Goal: Find specific page/section: Find specific page/section

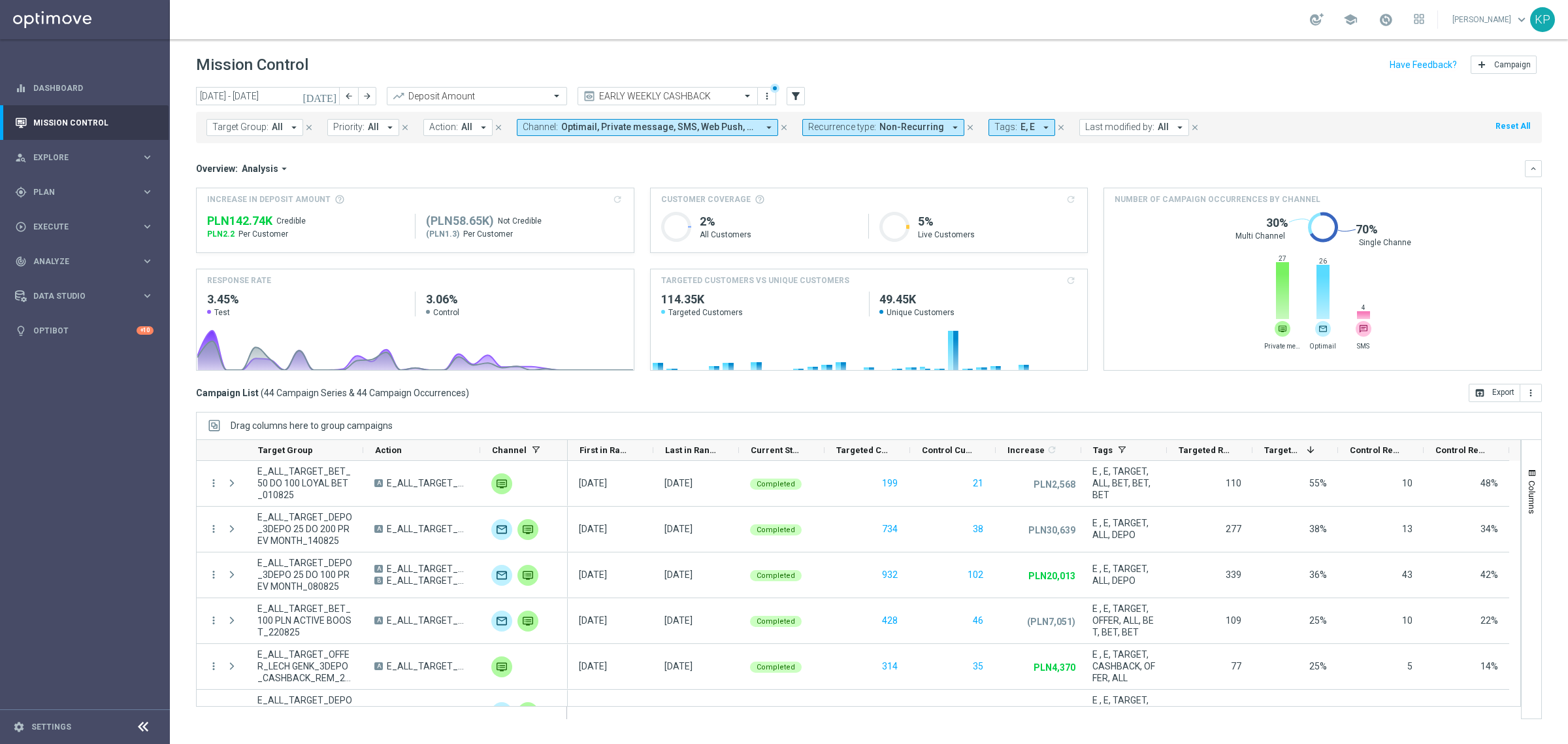
drag, startPoint x: 1090, startPoint y: 30, endPoint x: 1115, endPoint y: 16, distance: 28.7
click at [1090, 30] on div "school [PERSON_NAME] keyboard_arrow_down KP" at bounding box center [868, 20] width 1398 height 40
click at [636, 163] on div "Overview: Analysis arrow_drop_down" at bounding box center [861, 169] width 1329 height 12
click at [797, 170] on div "Overview: Analysis arrow_drop_down" at bounding box center [861, 169] width 1329 height 12
click at [707, 170] on div "Overview: Analysis arrow_drop_down" at bounding box center [861, 169] width 1329 height 12
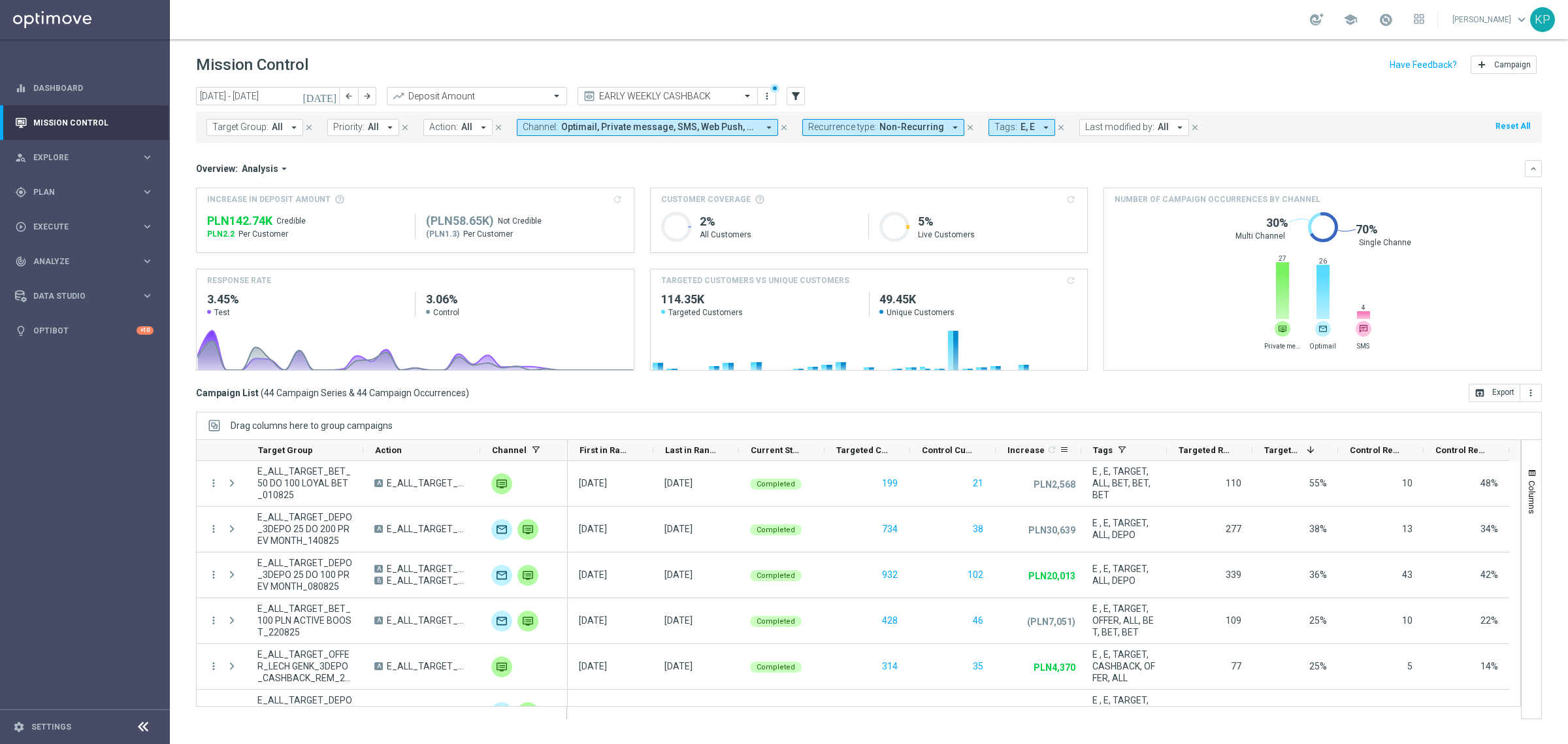
click at [1027, 447] on span "Increase" at bounding box center [1026, 450] width 37 height 9
click at [1024, 448] on span "Increase" at bounding box center [1020, 450] width 25 height 9
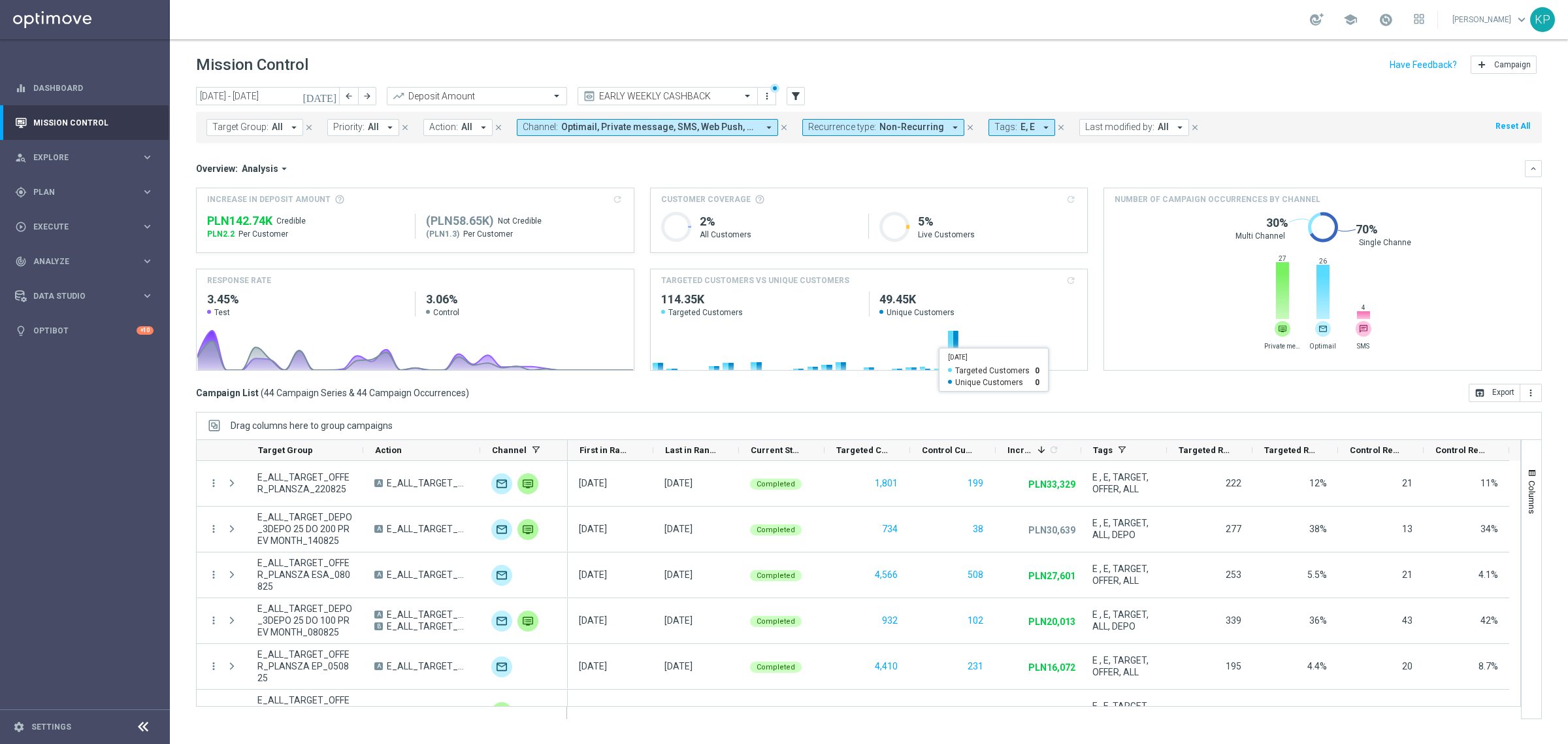
click at [1082, 167] on div "Overview: Analysis arrow_drop_down" at bounding box center [861, 169] width 1329 height 12
